Goal: Navigation & Orientation: Find specific page/section

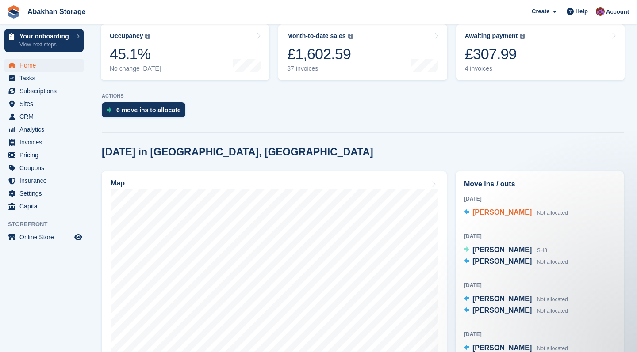
click at [518, 210] on span "Anthony Parkhill" at bounding box center [501, 213] width 59 height 8
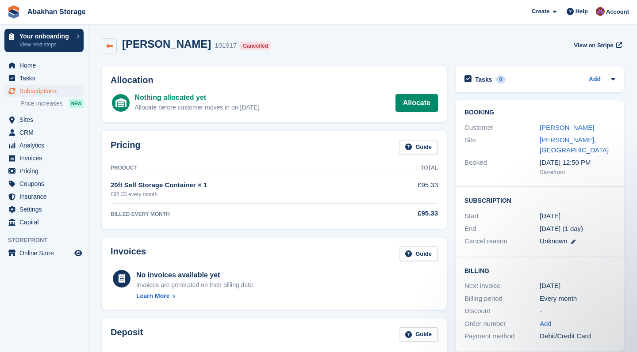
click at [115, 43] on link at bounding box center [109, 45] width 15 height 15
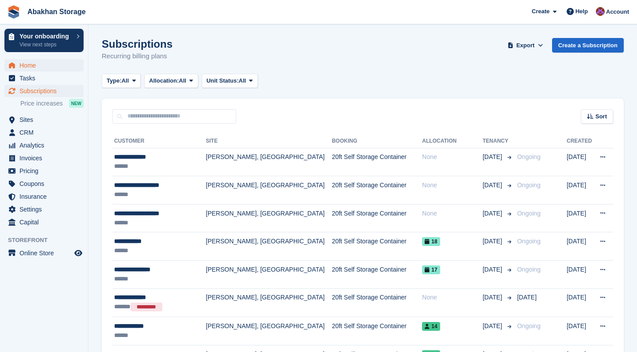
click at [25, 65] on span "Home" at bounding box center [45, 65] width 53 height 12
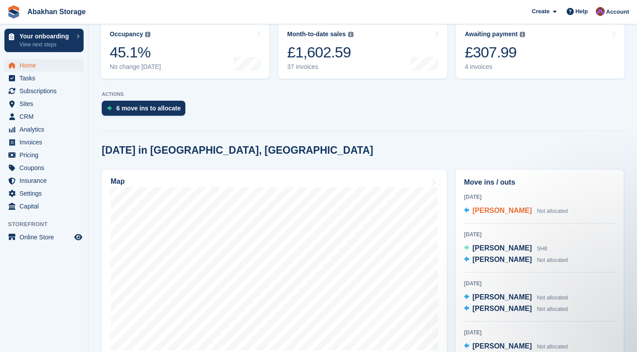
click at [516, 208] on span "Anthony Parkhill" at bounding box center [501, 211] width 59 height 8
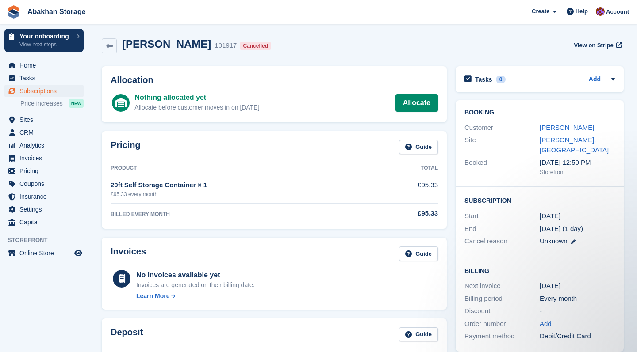
click at [240, 50] on div "Cancelled" at bounding box center [255, 46] width 31 height 9
click at [241, 44] on div "Cancelled" at bounding box center [255, 46] width 31 height 9
click at [107, 43] on icon at bounding box center [109, 46] width 7 height 7
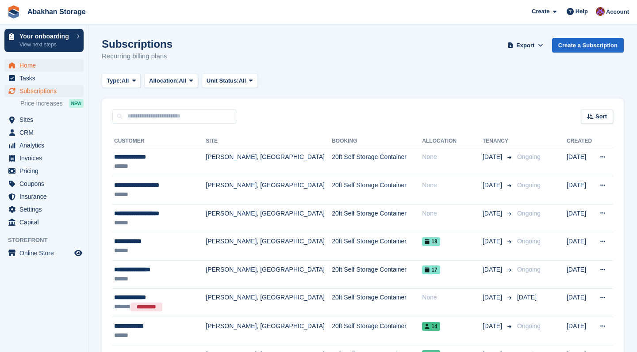
click at [27, 61] on span "Home" at bounding box center [45, 65] width 53 height 12
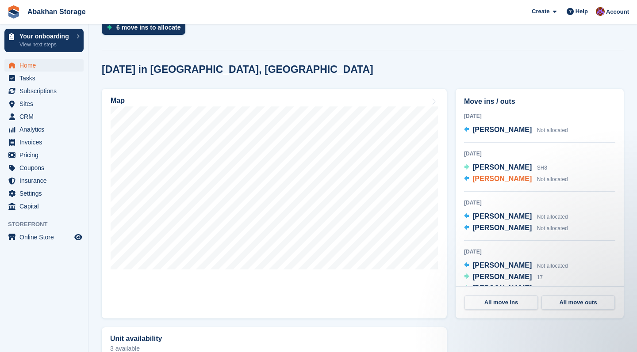
click at [523, 178] on span "[PERSON_NAME]" at bounding box center [501, 179] width 59 height 8
click at [502, 214] on span "[PERSON_NAME]" at bounding box center [501, 217] width 59 height 8
click at [496, 228] on span "[PERSON_NAME]" at bounding box center [501, 228] width 59 height 8
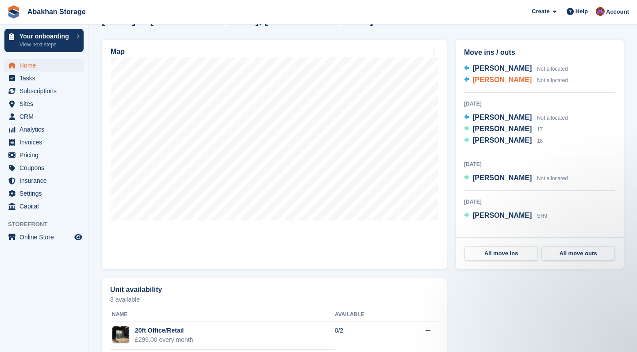
scroll to position [103, 0]
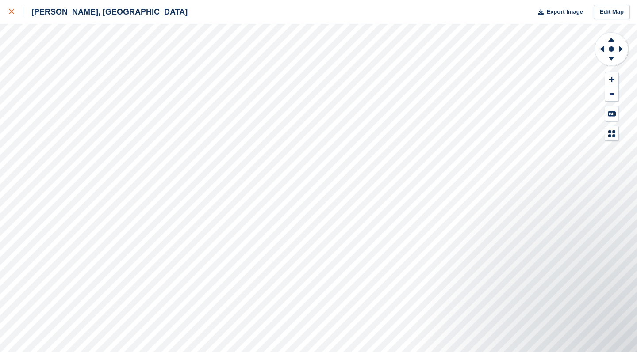
click at [13, 10] on icon at bounding box center [11, 11] width 5 height 5
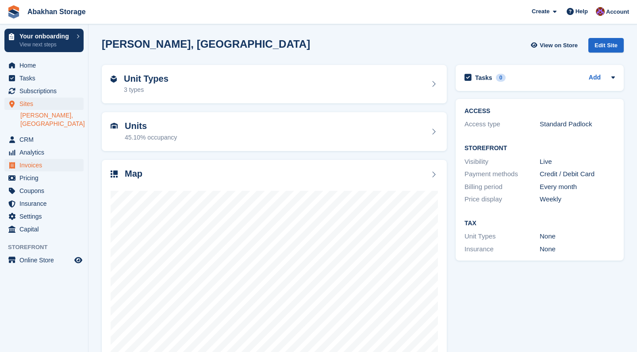
click at [50, 160] on span "Invoices" at bounding box center [45, 165] width 53 height 12
